Goal: Transaction & Acquisition: Purchase product/service

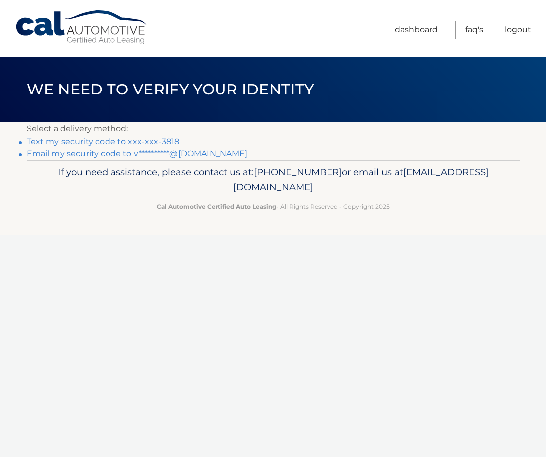
click at [118, 141] on link "Text my security code to xxx-xxx-3818" at bounding box center [103, 141] width 153 height 9
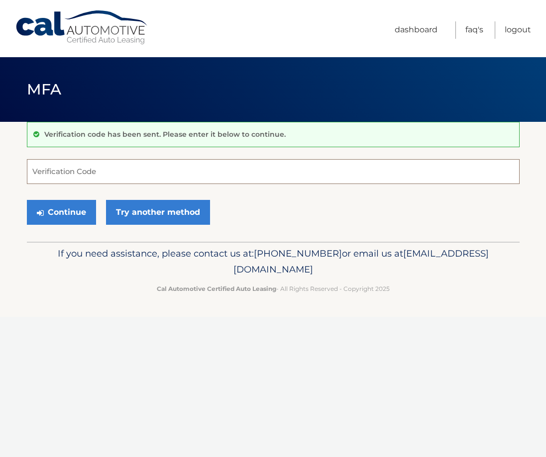
click at [76, 176] on input "Verification Code" at bounding box center [273, 171] width 492 height 25
type input "063714"
click at [61, 211] on button "Continue" at bounding box center [61, 212] width 69 height 25
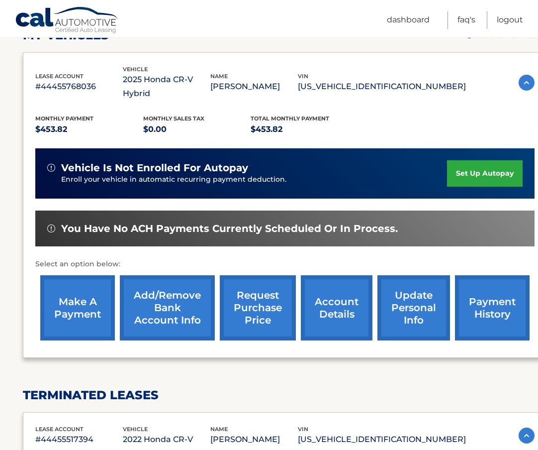
scroll to position [154, 0]
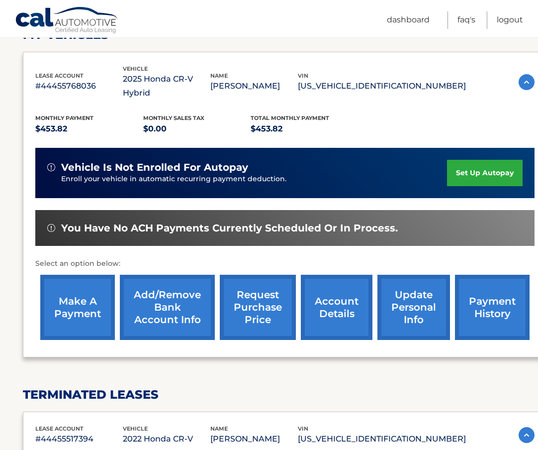
click at [68, 293] on link "make a payment" at bounding box center [77, 307] width 75 height 65
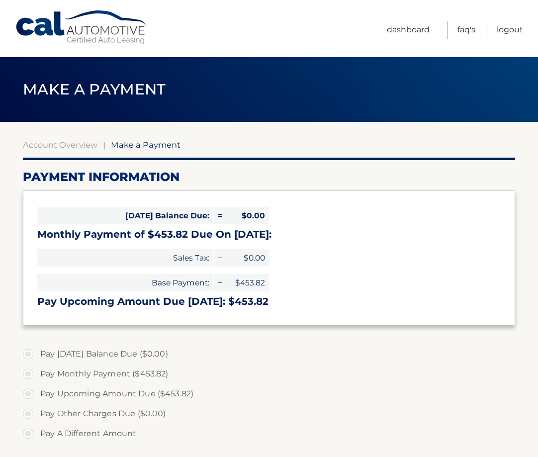
select select "ZTkxNDg0M2ItMzU3ZS00Zjc2LWE1NzUtMmM2YTljMjI2N2Nl"
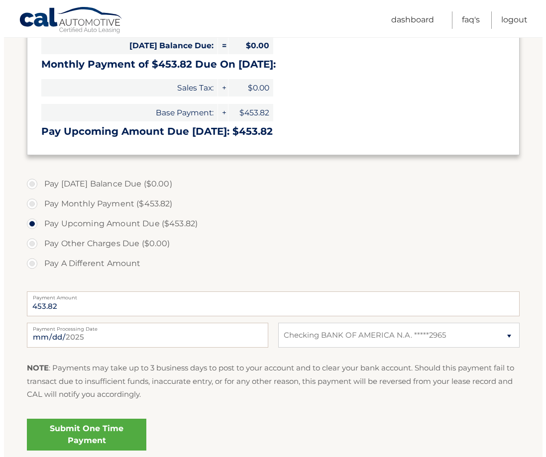
scroll to position [171, 0]
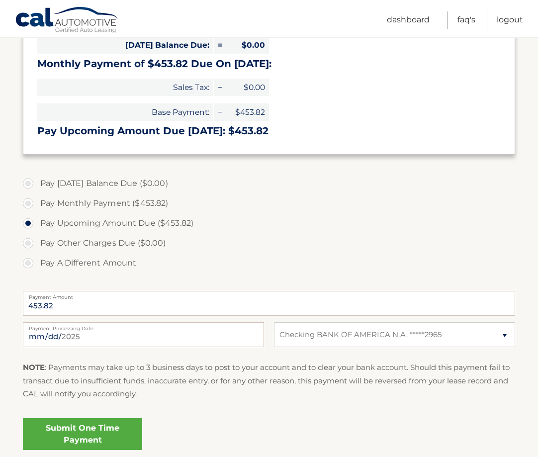
click at [297, 216] on label "Pay Upcoming Amount Due ($453.82)" at bounding box center [269, 223] width 492 height 20
click at [37, 216] on input "Pay Upcoming Amount Due ($453.82)" at bounding box center [32, 221] width 10 height 16
click at [90, 432] on link "Submit One Time Payment" at bounding box center [82, 434] width 119 height 32
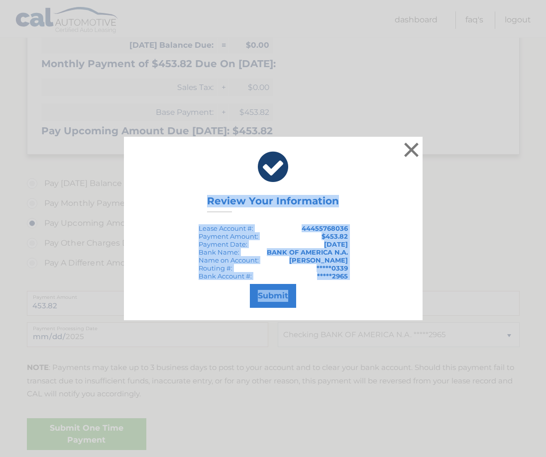
drag, startPoint x: 209, startPoint y: 198, endPoint x: 353, endPoint y: 283, distance: 166.5
click at [353, 283] on div "× Review Your Information Lease Account #: 44455768036 Payment Amount: $453.82 …" at bounding box center [273, 228] width 298 height 183
drag, startPoint x: 353, startPoint y: 283, endPoint x: 352, endPoint y: 268, distance: 14.5
click at [352, 268] on div "× Review Your Information Lease Account #: 44455768036 Payment Amount: $453.82 …" at bounding box center [273, 228] width 298 height 183
click at [352, 204] on div "× Review Your Information Lease Account #: 44455768036 Payment Amount: $453.82 …" at bounding box center [273, 228] width 298 height 183
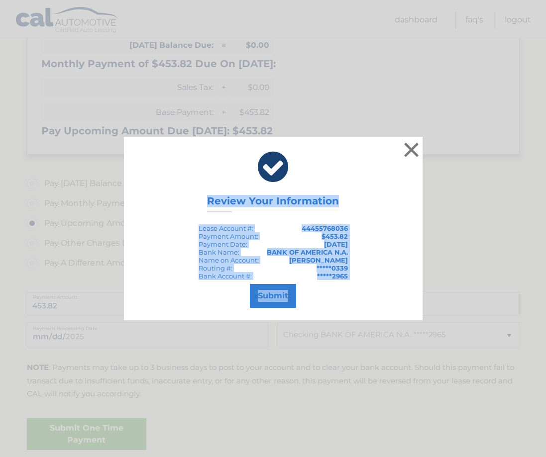
click at [190, 205] on div "× Review Your Information Lease Account #: 44455768036 Payment Amount: $453.82 …" at bounding box center [273, 228] width 298 height 183
drag, startPoint x: 208, startPoint y: 199, endPoint x: 351, endPoint y: 273, distance: 160.2
click at [351, 273] on div "× Review Your Information Lease Account #: 44455768036 Payment Amount: $453.82 …" at bounding box center [273, 228] width 298 height 183
drag, startPoint x: 351, startPoint y: 273, endPoint x: 338, endPoint y: 268, distance: 13.2
copy div "Review Your Information Lease Account #: 44455768036 Payment Amount: $453.82 Pa…"
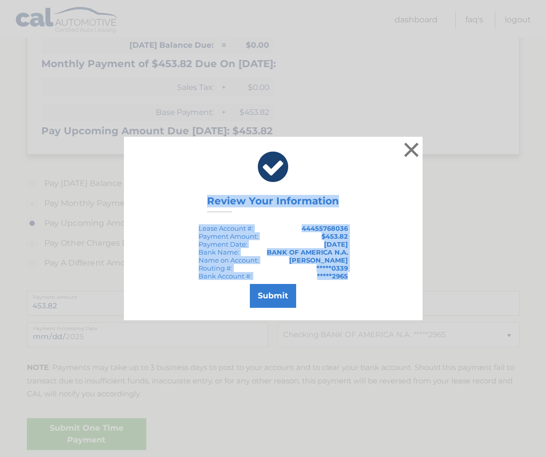
click at [460, 259] on div "× Review Your Information Lease Account #: 44455768036 Payment Amount: $453.82 …" at bounding box center [273, 228] width 538 height 183
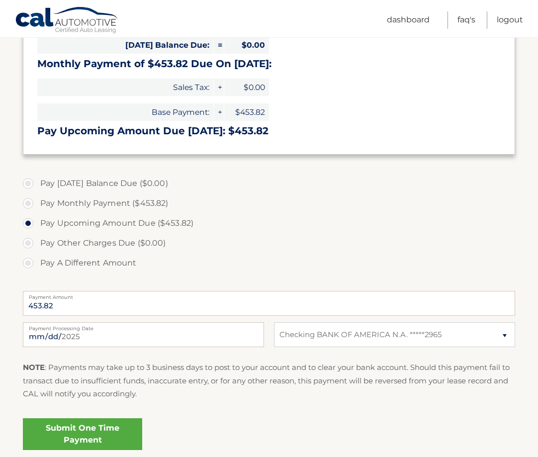
click at [87, 425] on link "Submit One Time Payment" at bounding box center [82, 434] width 119 height 32
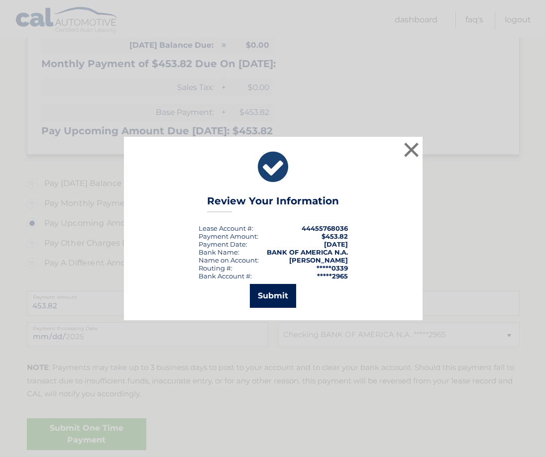
click at [267, 294] on button "Submit" at bounding box center [273, 296] width 46 height 24
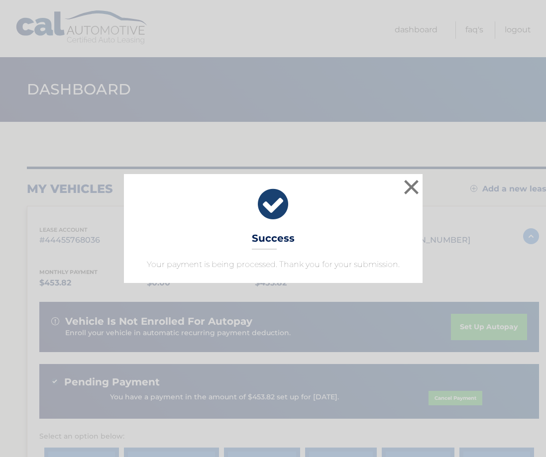
drag, startPoint x: 253, startPoint y: 204, endPoint x: 287, endPoint y: 217, distance: 36.7
click at [287, 217] on icon at bounding box center [273, 205] width 274 height 36
drag, startPoint x: 242, startPoint y: 235, endPoint x: 328, endPoint y: 250, distance: 87.3
click at [328, 250] on div "× Success Your payment is being processed. Thank you for your submission." at bounding box center [273, 228] width 298 height 108
drag, startPoint x: 328, startPoint y: 250, endPoint x: 288, endPoint y: 240, distance: 41.9
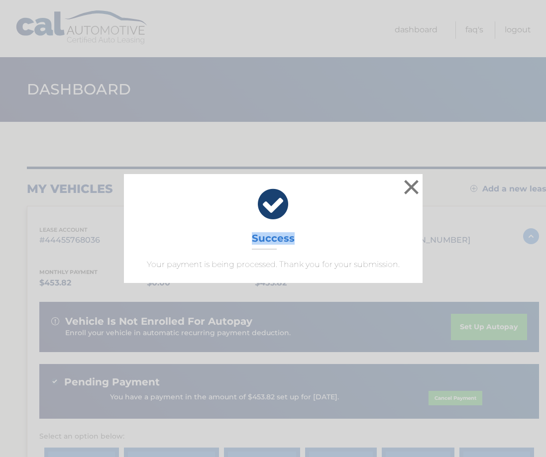
copy h3 "Success"
click at [411, 184] on button "×" at bounding box center [411, 187] width 20 height 20
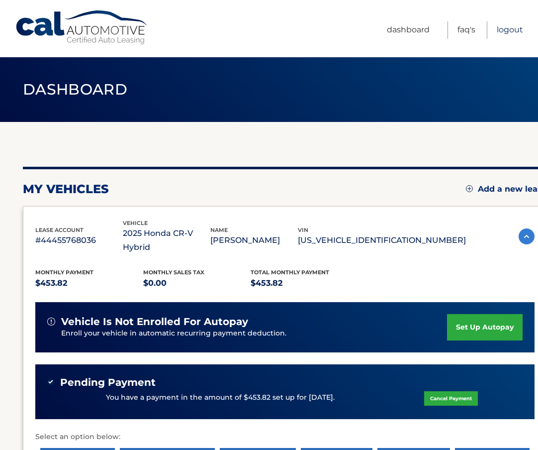
click at [507, 27] on link "Logout" at bounding box center [510, 29] width 26 height 17
